Goal: Check status: Check status

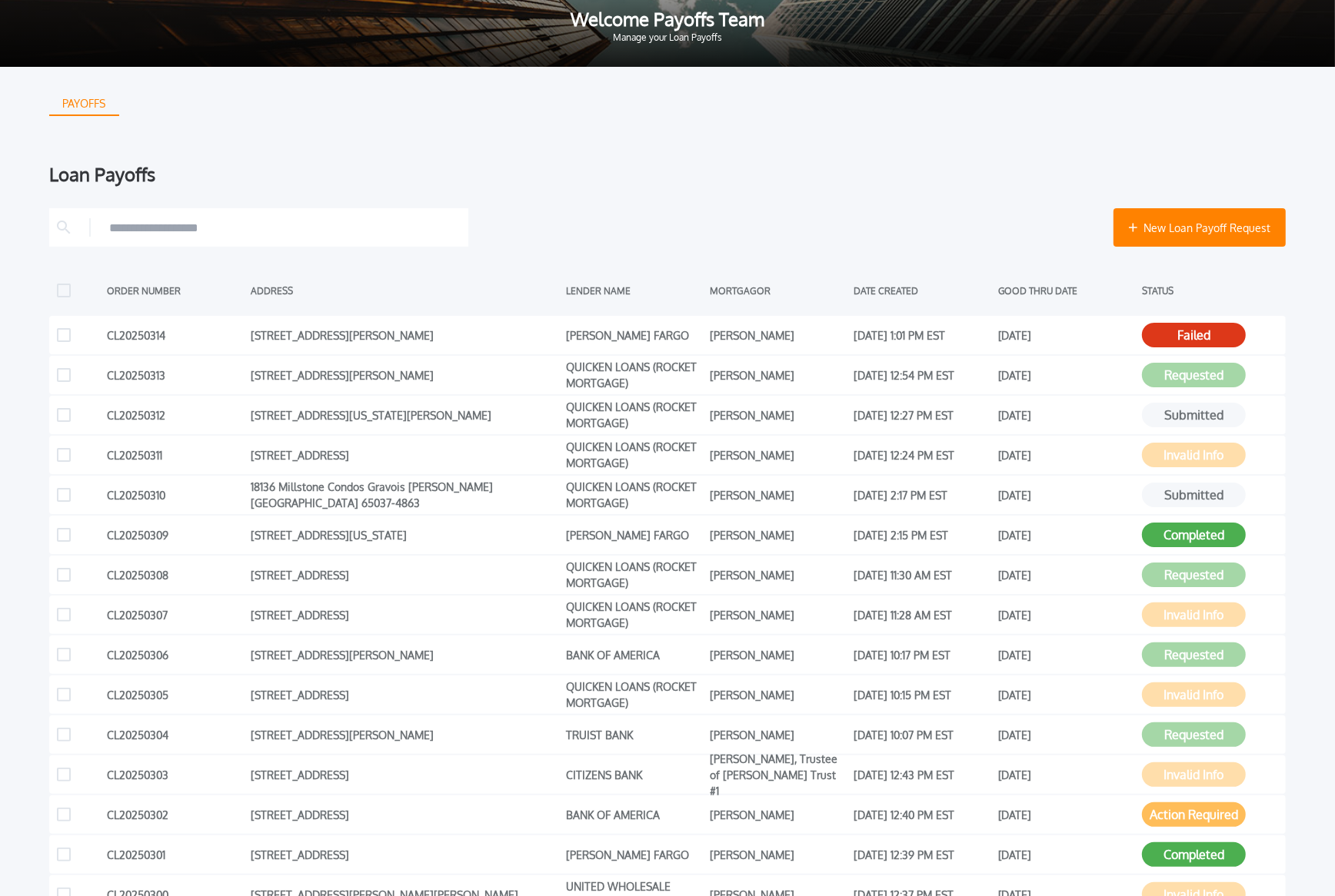
scroll to position [52, 0]
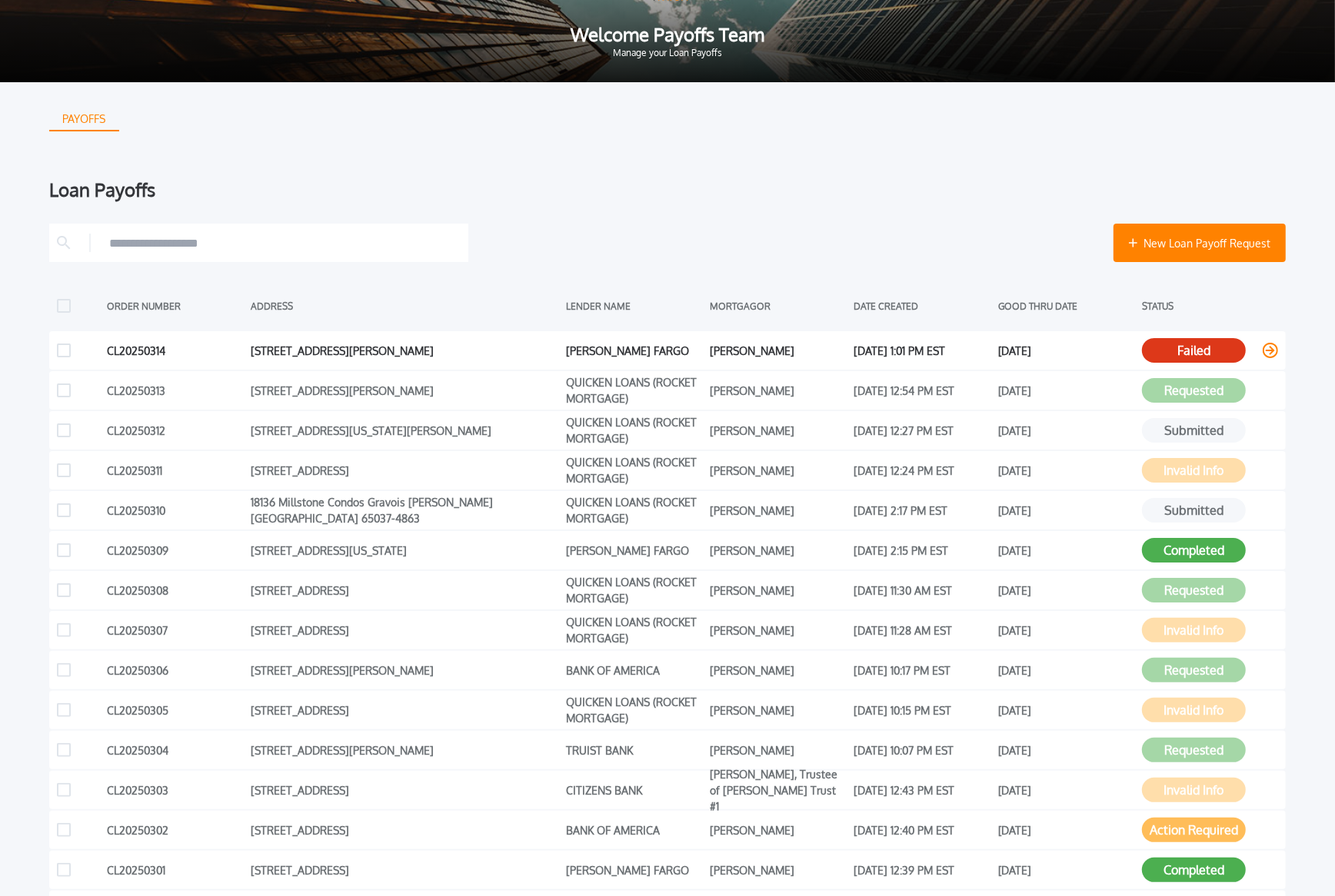
click at [122, 351] on div "CL20250314" at bounding box center [175, 350] width 136 height 23
copy div "CL20250314"
click at [285, 353] on div "[STREET_ADDRESS][PERSON_NAME]" at bounding box center [404, 350] width 308 height 23
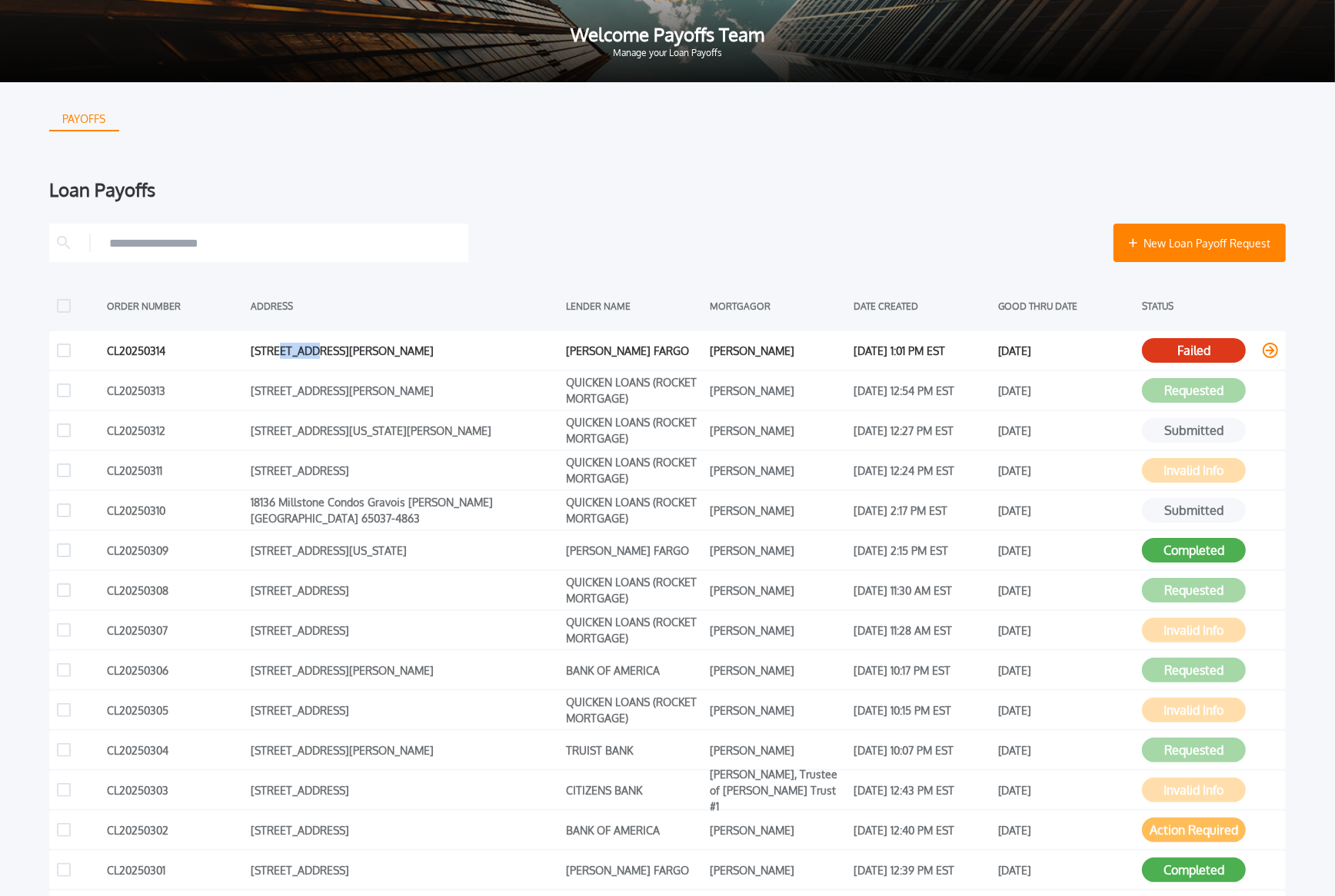
click at [285, 353] on div "[STREET_ADDRESS][PERSON_NAME]" at bounding box center [404, 350] width 308 height 23
click at [890, 349] on div "[DATE] 1:01 PM EST" at bounding box center [922, 350] width 136 height 23
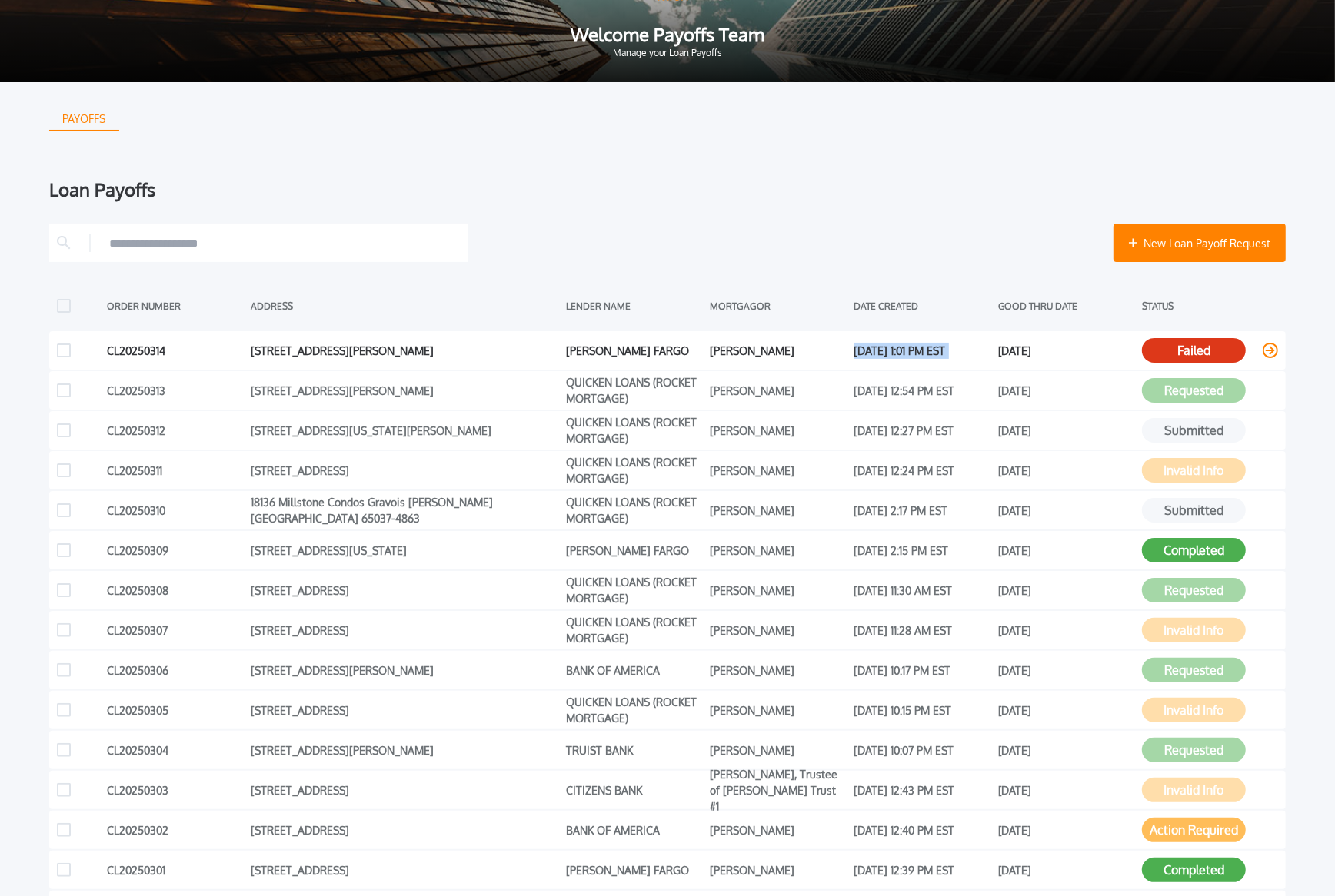
click at [890, 349] on div "[DATE] 1:01 PM EST" at bounding box center [922, 350] width 136 height 23
copy div "[DATE] 1:01 PM EST"
click at [1057, 353] on div "[DATE]" at bounding box center [1065, 350] width 136 height 23
click at [1055, 350] on div "[DATE]" at bounding box center [1065, 350] width 136 height 23
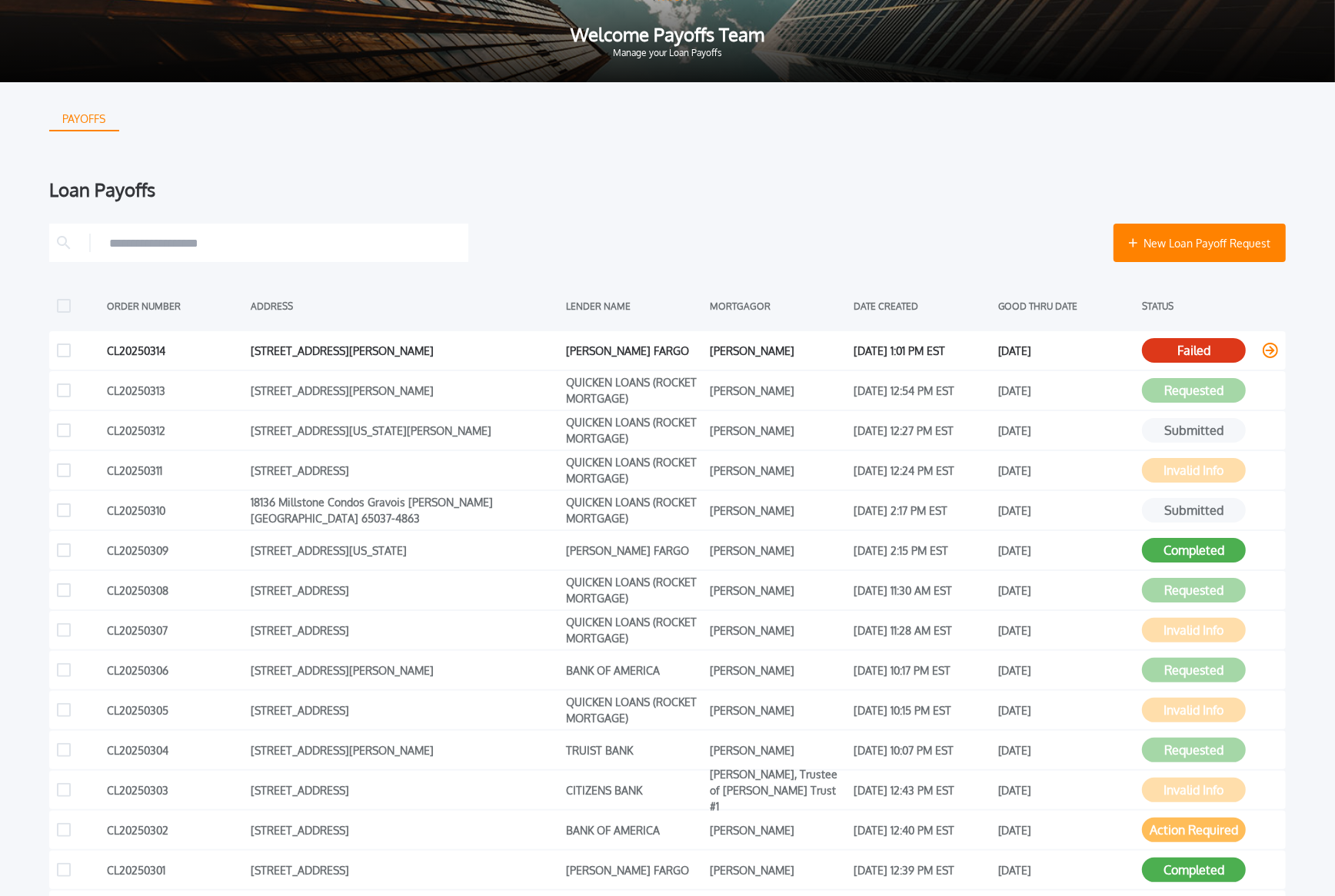
click at [1055, 350] on div "[DATE]" at bounding box center [1065, 350] width 136 height 23
click at [533, 171] on div "PAYOFFS Loan Payoffs New Loan Payoff Request ORDER NUMBER ADDRESS LENDER NAME M…" at bounding box center [667, 526] width 1236 height 888
